Goal: Communication & Community: Answer question/provide support

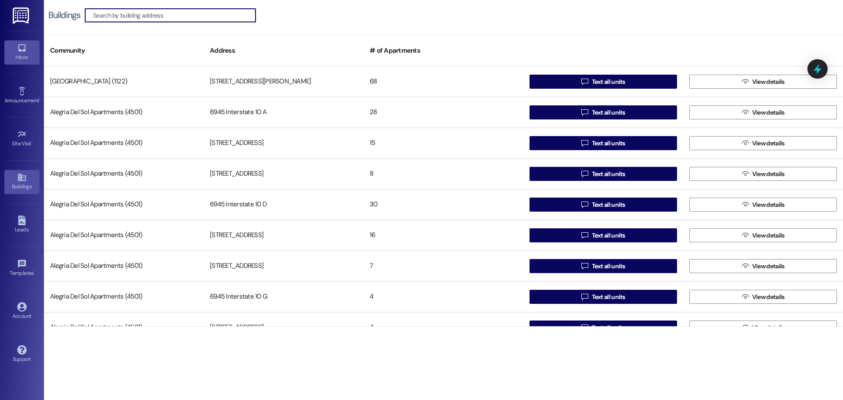
click at [19, 51] on icon at bounding box center [21, 47] width 7 height 7
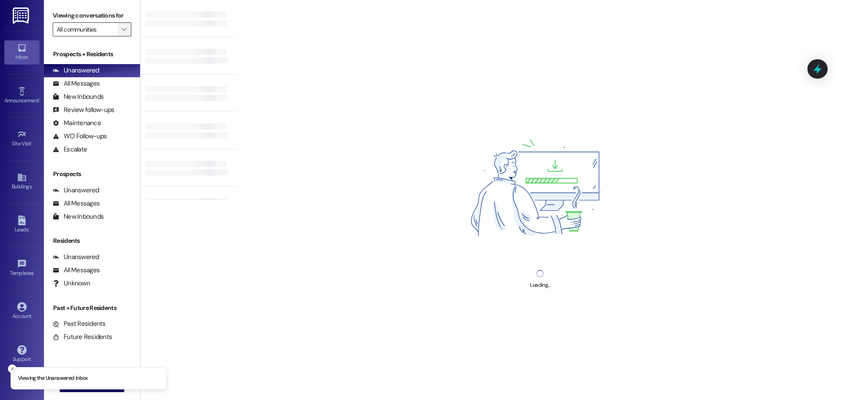
click at [124, 33] on span "" at bounding box center [124, 29] width 8 height 14
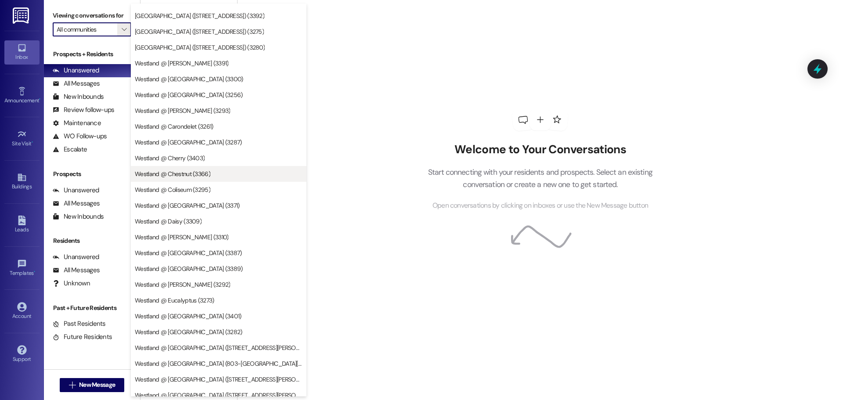
scroll to position [1437, 0]
click at [189, 218] on span "Westland @ Daisy (3309)" at bounding box center [168, 219] width 67 height 9
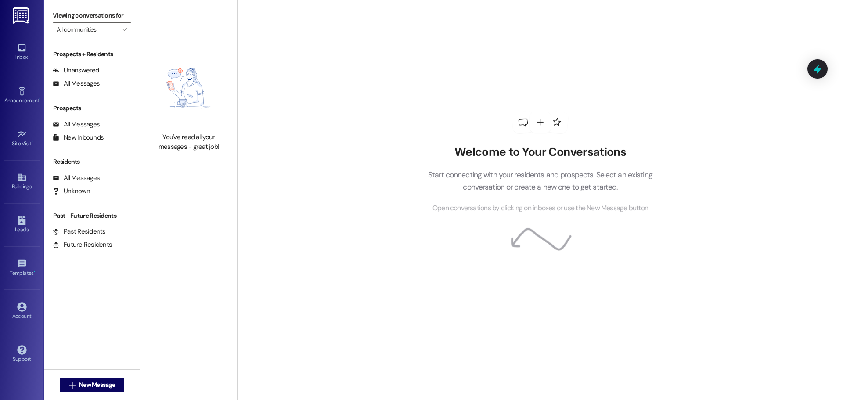
type input "Westland @ Daisy (3309)"
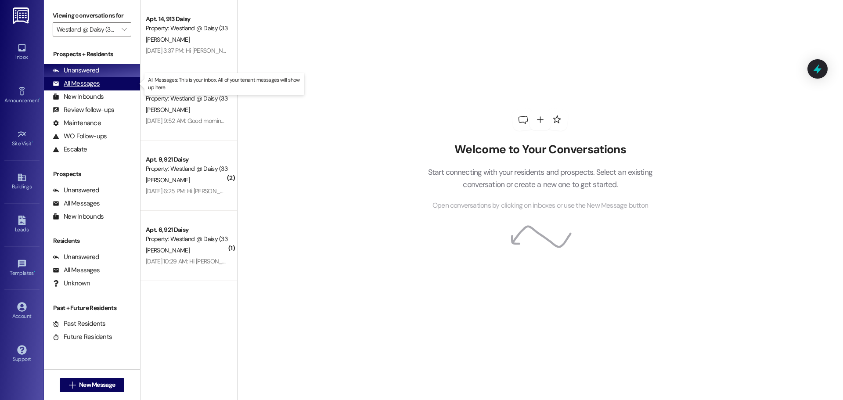
click at [97, 88] on div "All Messages" at bounding box center [76, 83] width 47 height 9
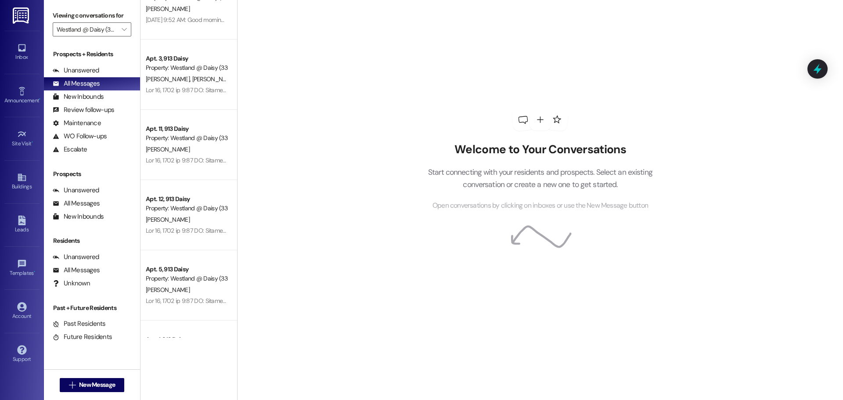
scroll to position [385, 0]
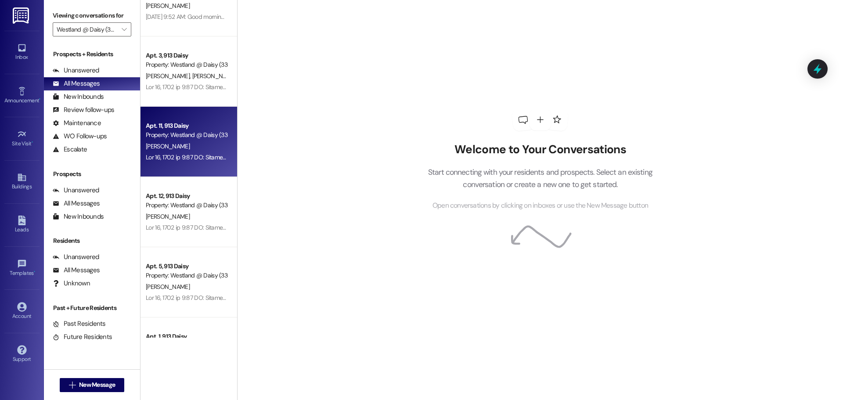
click at [181, 141] on div "[PERSON_NAME]" at bounding box center [186, 146] width 83 height 11
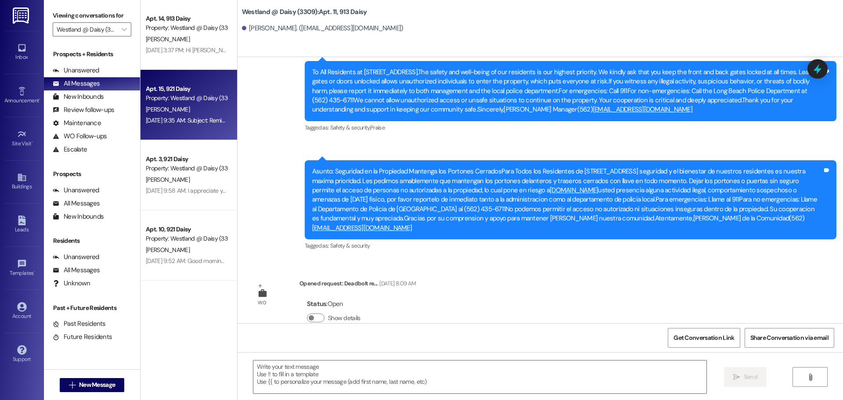
scroll to position [0, 0]
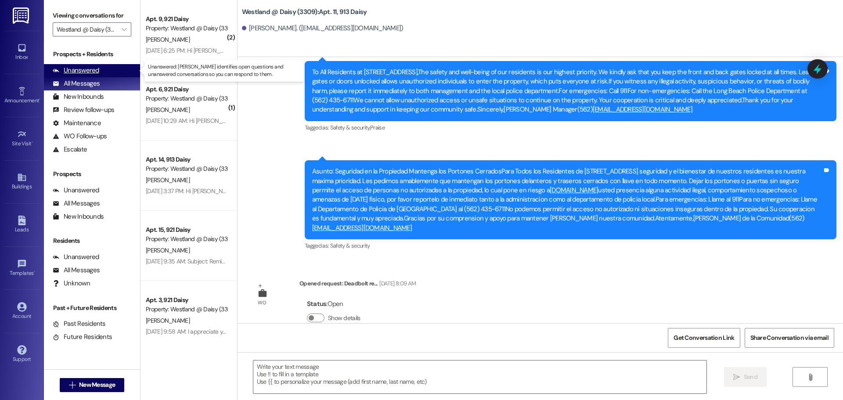
click at [98, 69] on div "Unanswered" at bounding box center [76, 70] width 47 height 9
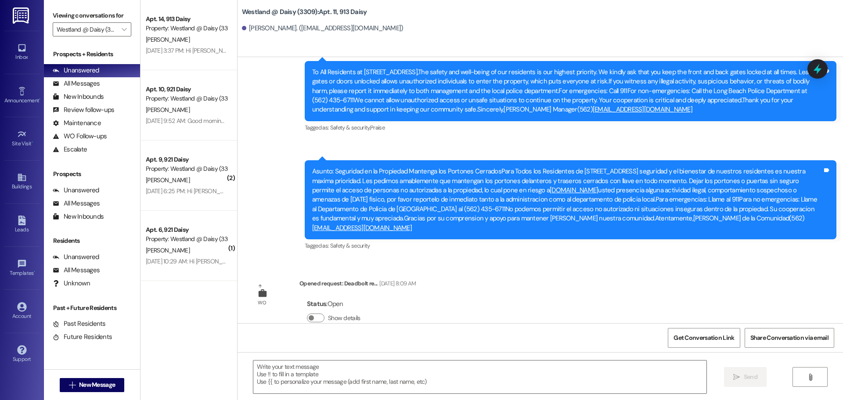
click at [185, 323] on div "Apt. 14, 913 Daisy Property: Westland @ Daisy (3309) [PERSON_NAME] [DATE] 3:37 …" at bounding box center [189, 169] width 97 height 338
